Goal: Task Accomplishment & Management: Manage account settings

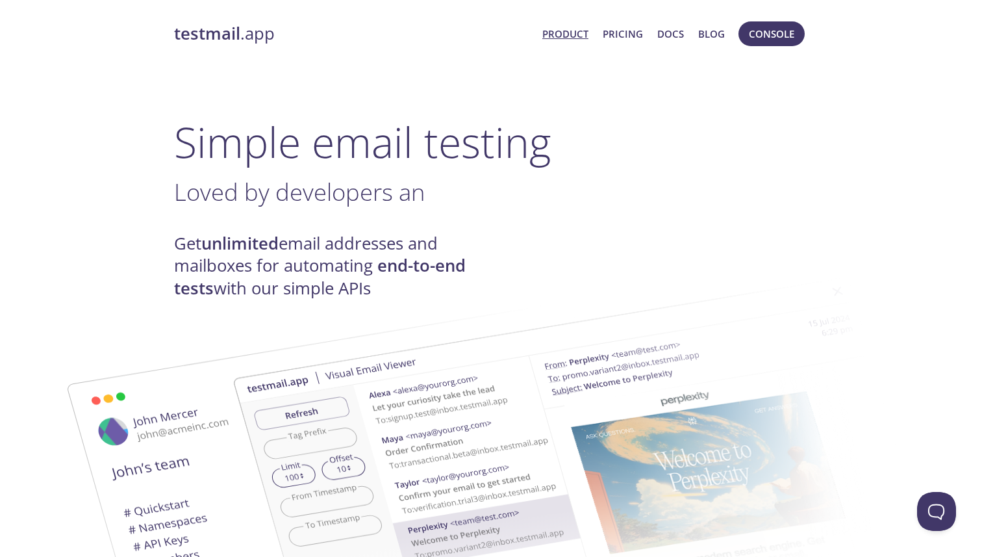
click at [631, 35] on link "Pricing" at bounding box center [623, 33] width 40 height 17
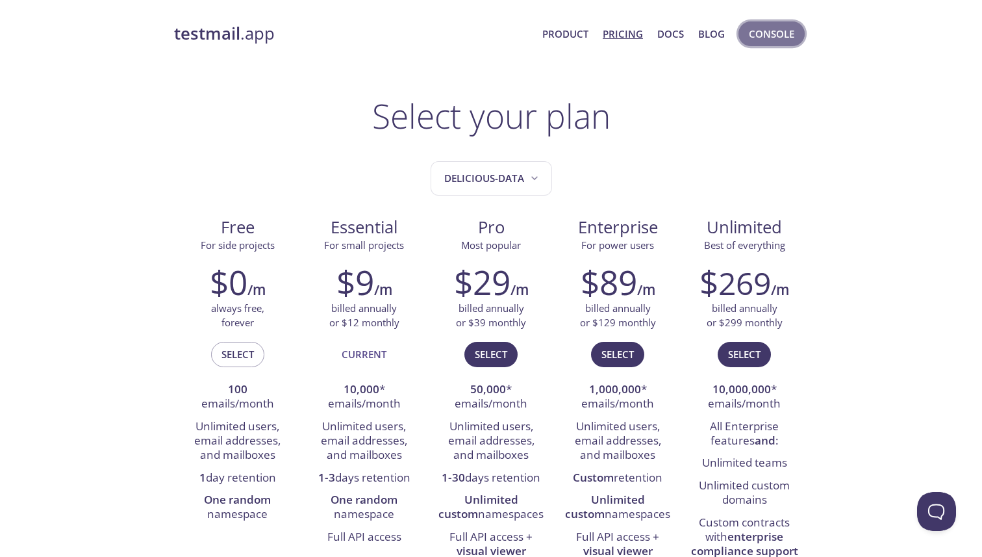
click at [766, 34] on span "Console" at bounding box center [771, 33] width 45 height 17
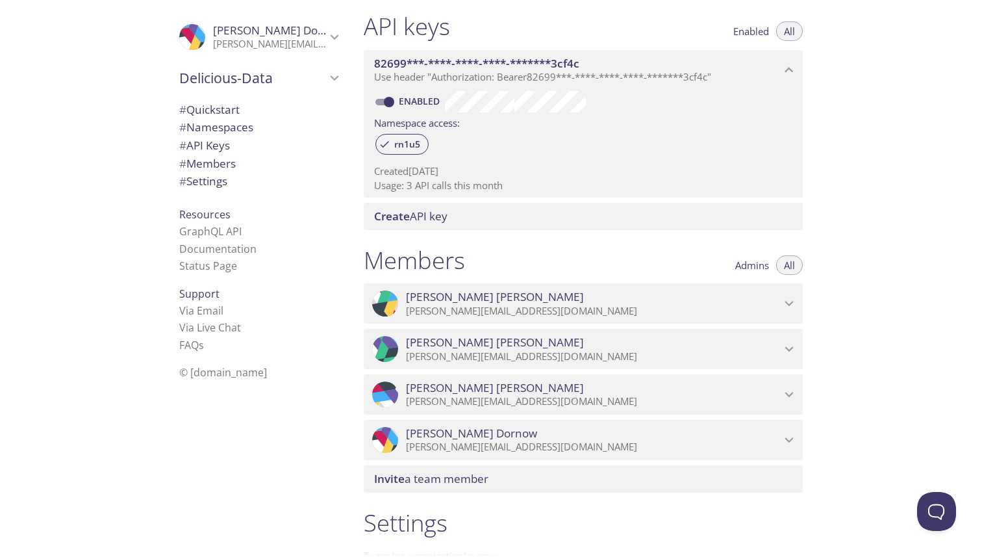
scroll to position [520, 0]
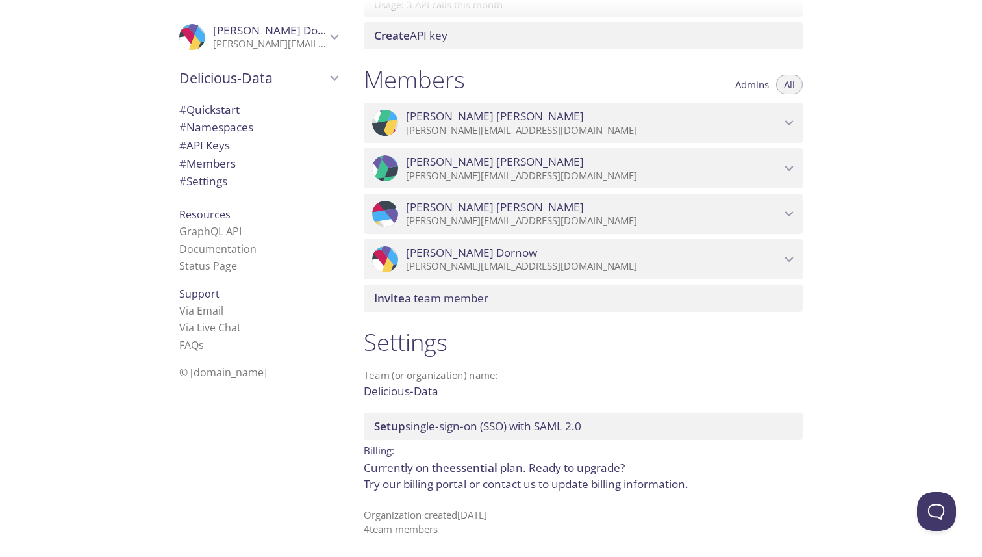
click at [436, 489] on link "billing portal" at bounding box center [434, 483] width 63 height 15
